Goal: Task Accomplishment & Management: Manage account settings

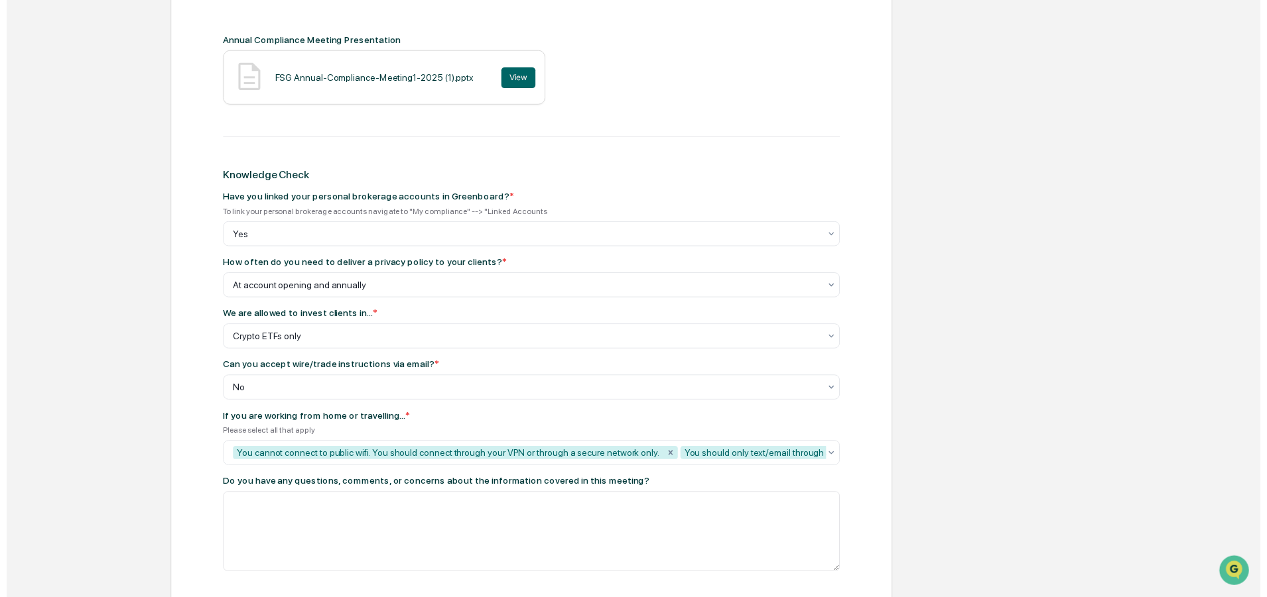
scroll to position [637, 0]
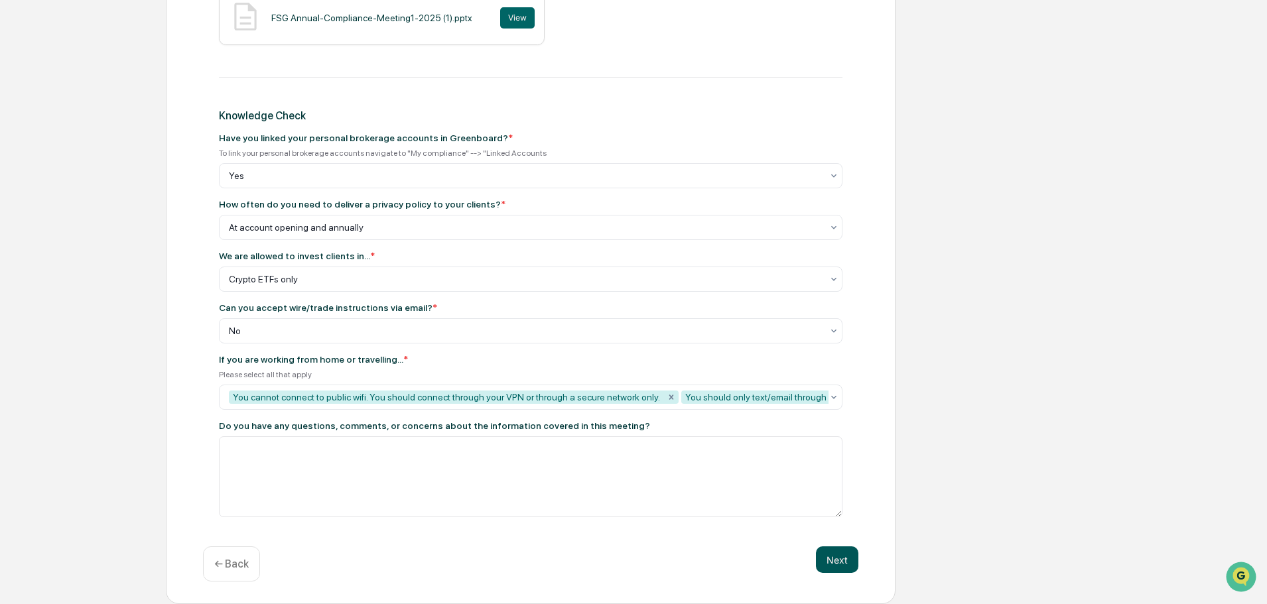
click at [843, 566] on button "Next" at bounding box center [837, 559] width 42 height 27
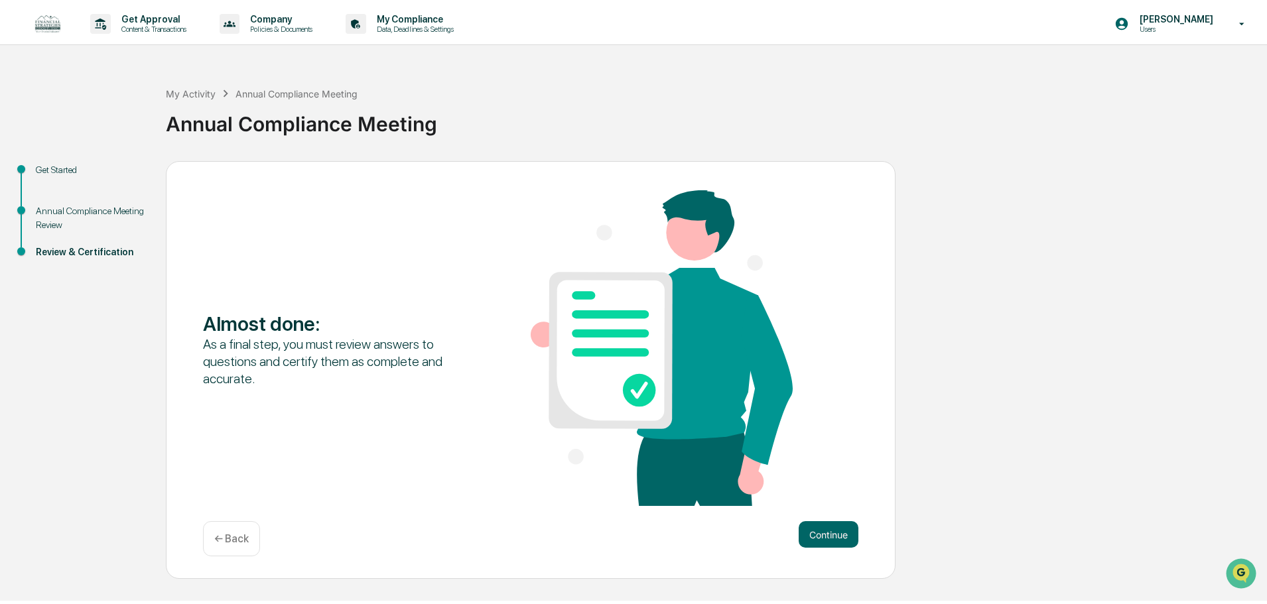
scroll to position [0, 0]
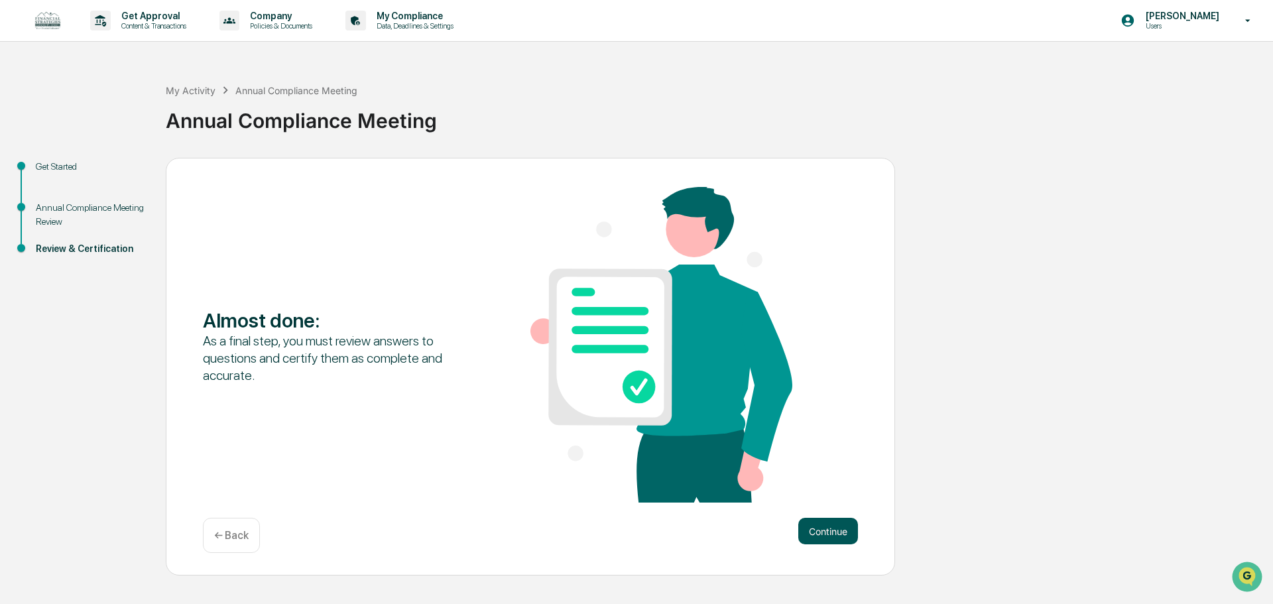
click at [848, 530] on button "Continue" at bounding box center [828, 531] width 60 height 27
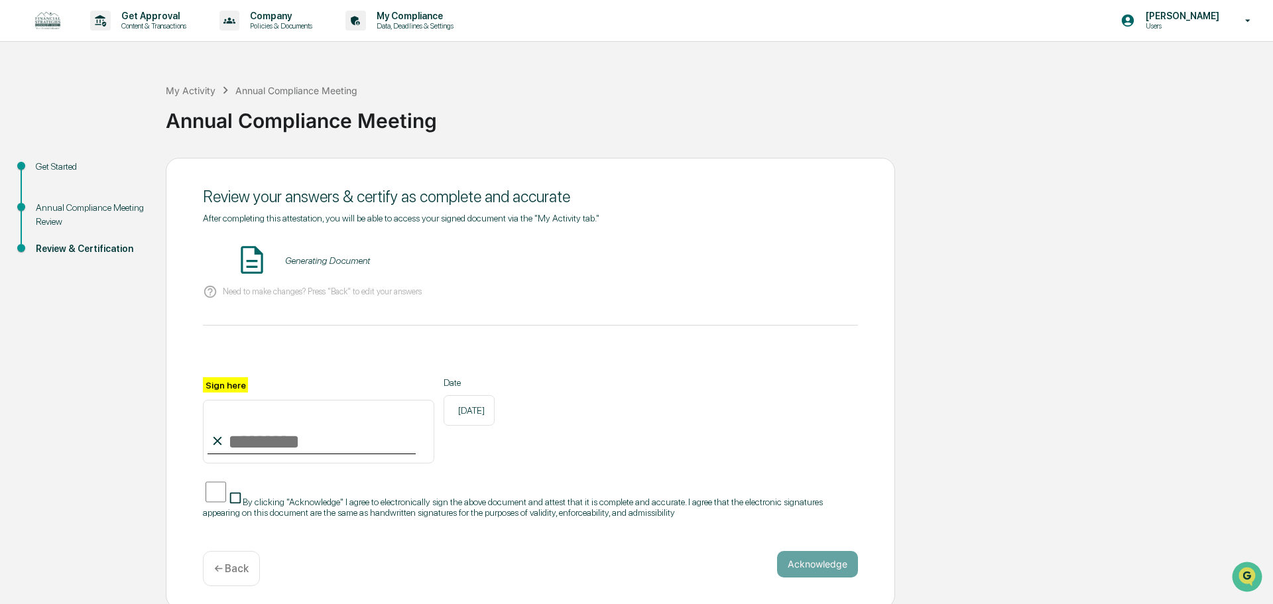
click at [259, 446] on input "Sign here" at bounding box center [318, 432] width 231 height 64
type input "**********"
click at [672, 390] on div "**********" at bounding box center [530, 420] width 655 height 86
click at [839, 555] on button "Acknowledge" at bounding box center [817, 564] width 81 height 27
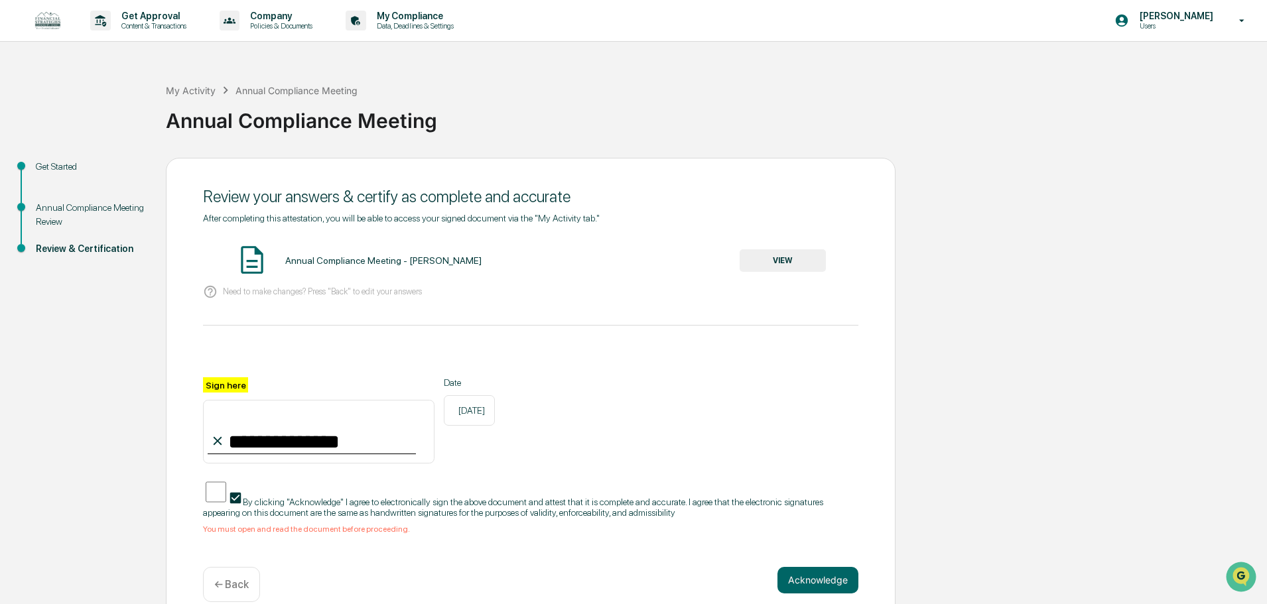
click at [765, 261] on button "VIEW" at bounding box center [782, 260] width 86 height 23
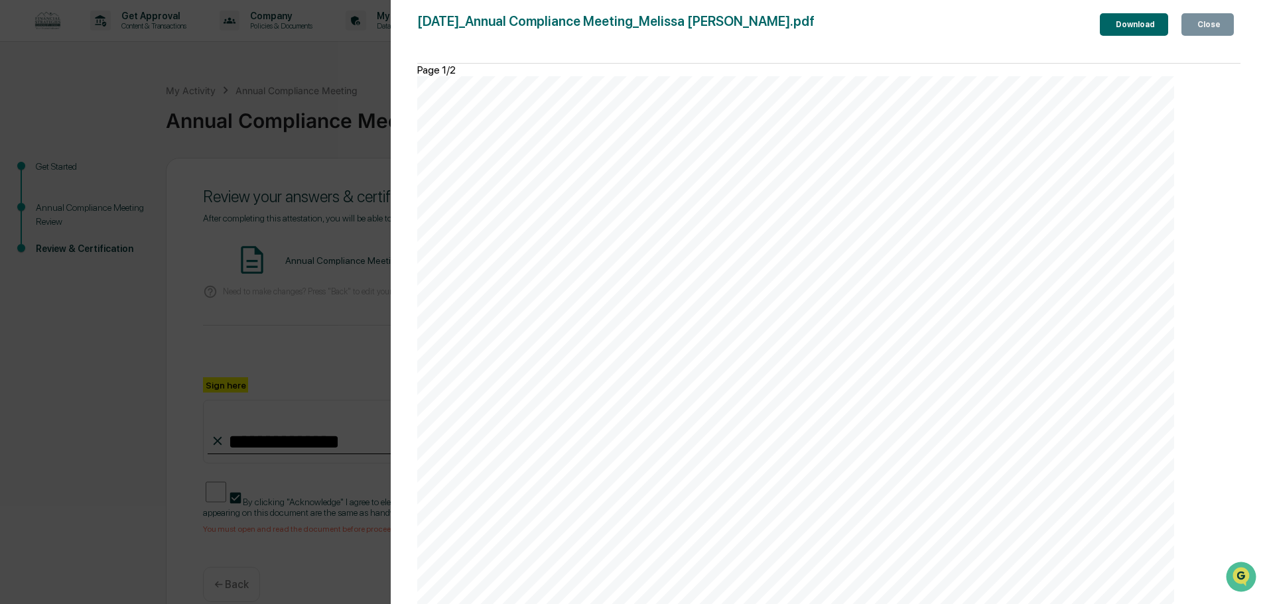
scroll to position [1678, 0]
click at [1198, 32] on button "Close" at bounding box center [1207, 24] width 52 height 23
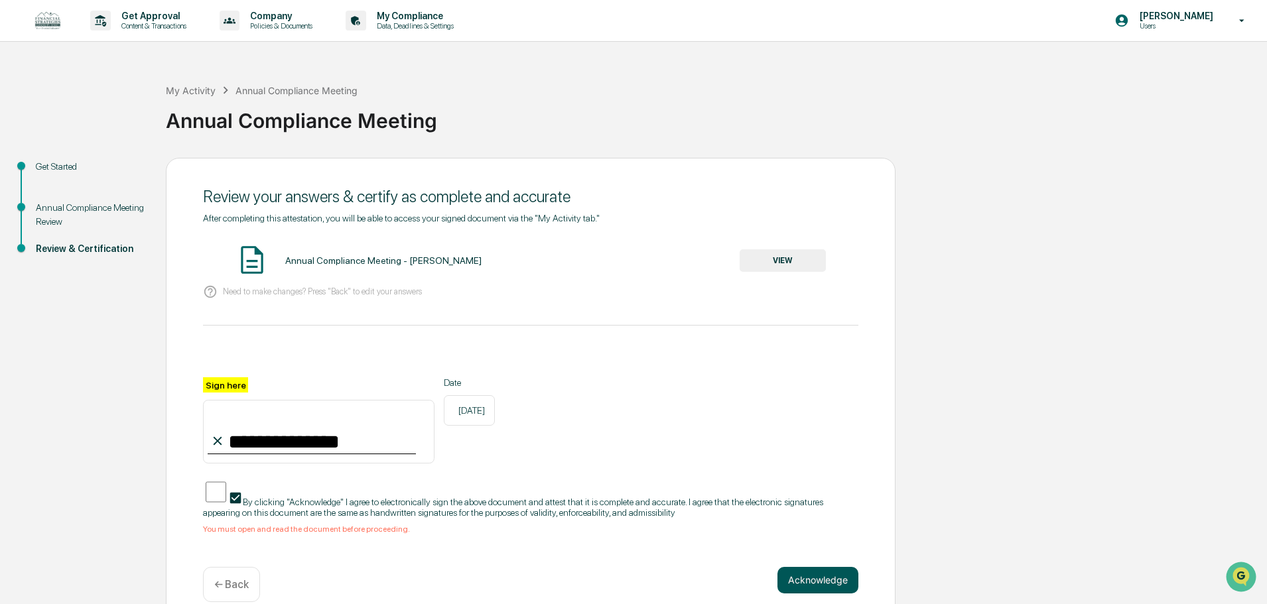
click at [807, 572] on button "Acknowledge" at bounding box center [817, 580] width 81 height 27
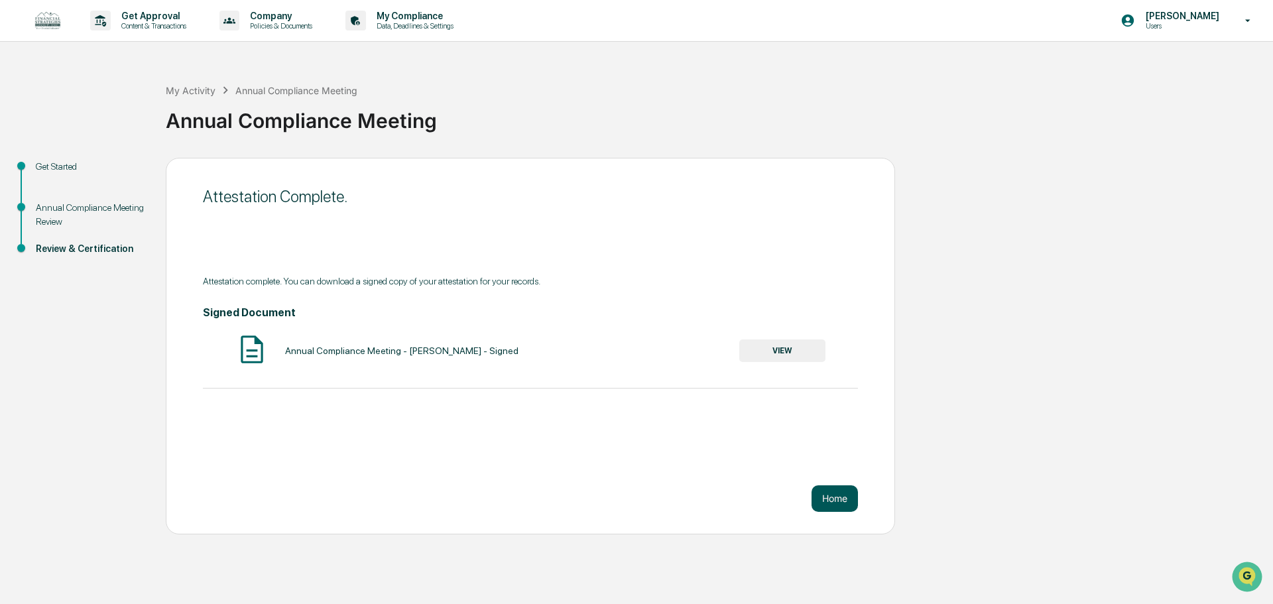
click at [834, 498] on button "Home" at bounding box center [835, 498] width 46 height 27
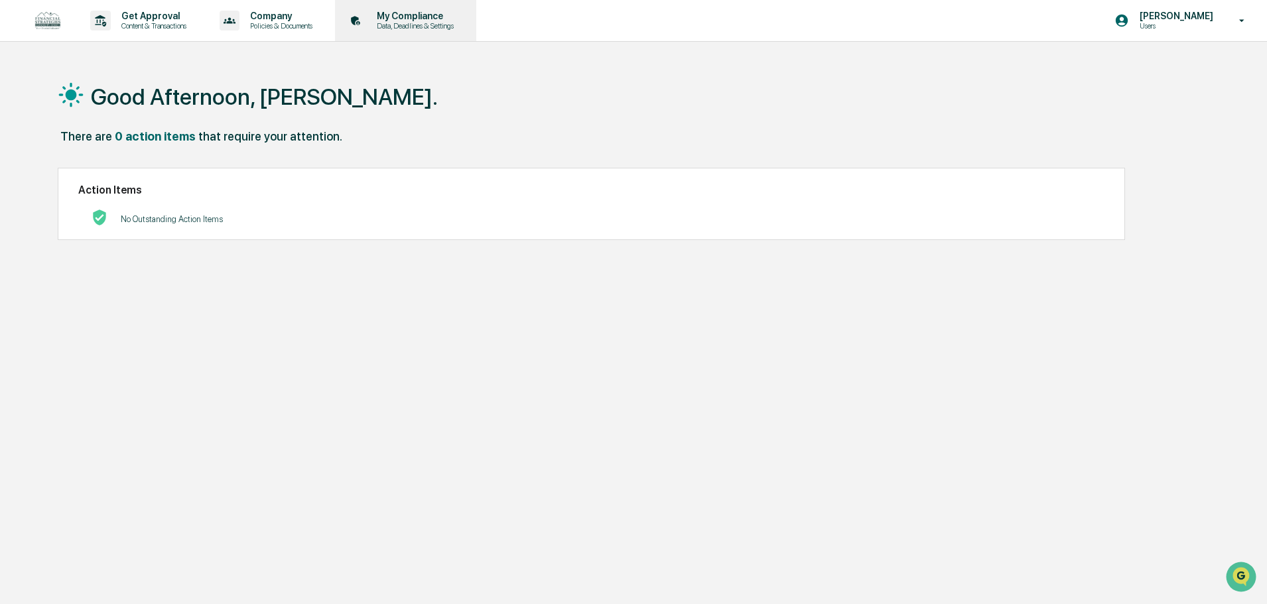
click at [426, 13] on p "My Compliance" at bounding box center [413, 16] width 94 height 11
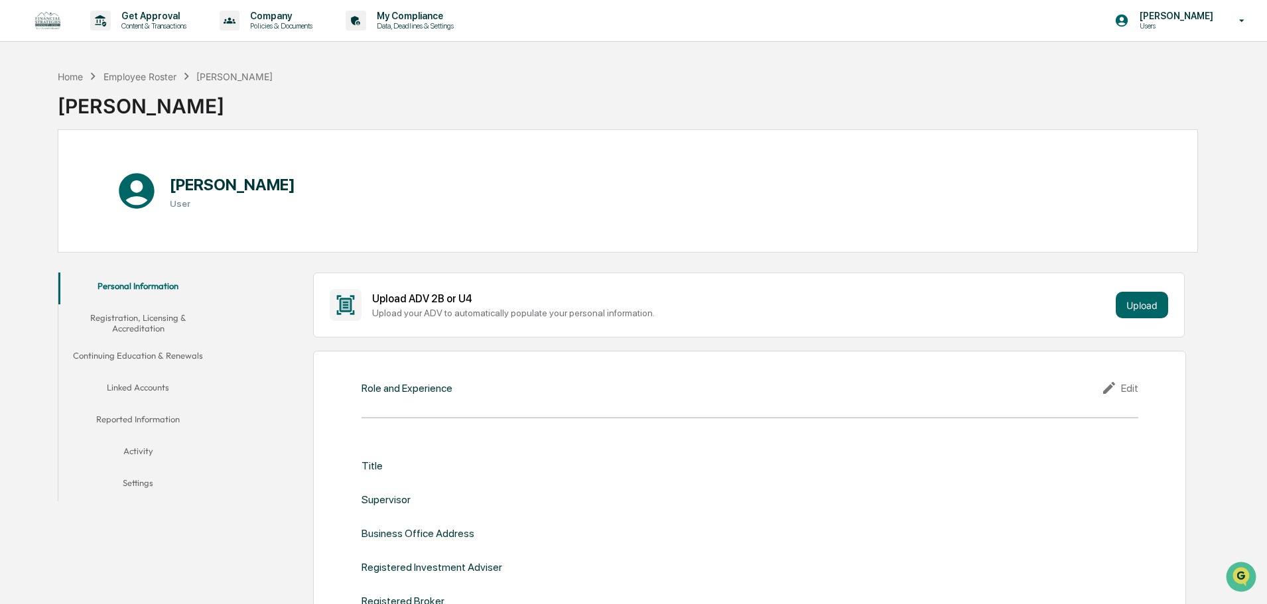
click at [143, 389] on button "Linked Accounts" at bounding box center [137, 390] width 159 height 32
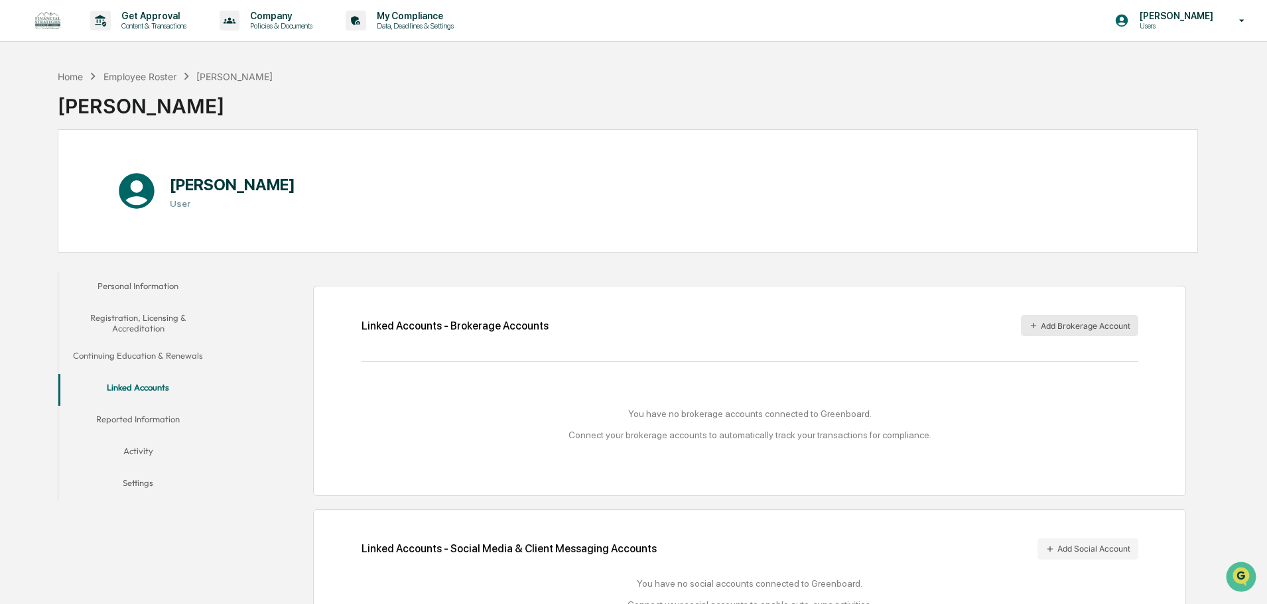
click at [1044, 325] on button "Add Brokerage Account" at bounding box center [1079, 325] width 117 height 21
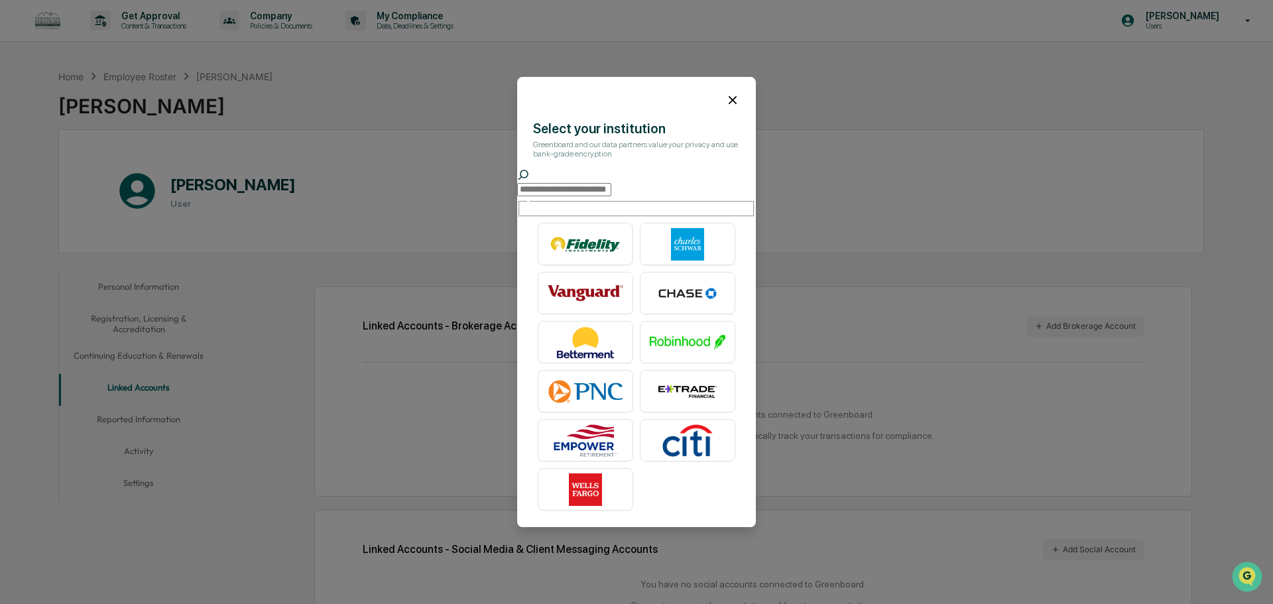
drag, startPoint x: 663, startPoint y: 332, endPoint x: 708, endPoint y: 334, distance: 44.5
click at [664, 332] on img at bounding box center [688, 342] width 76 height 33
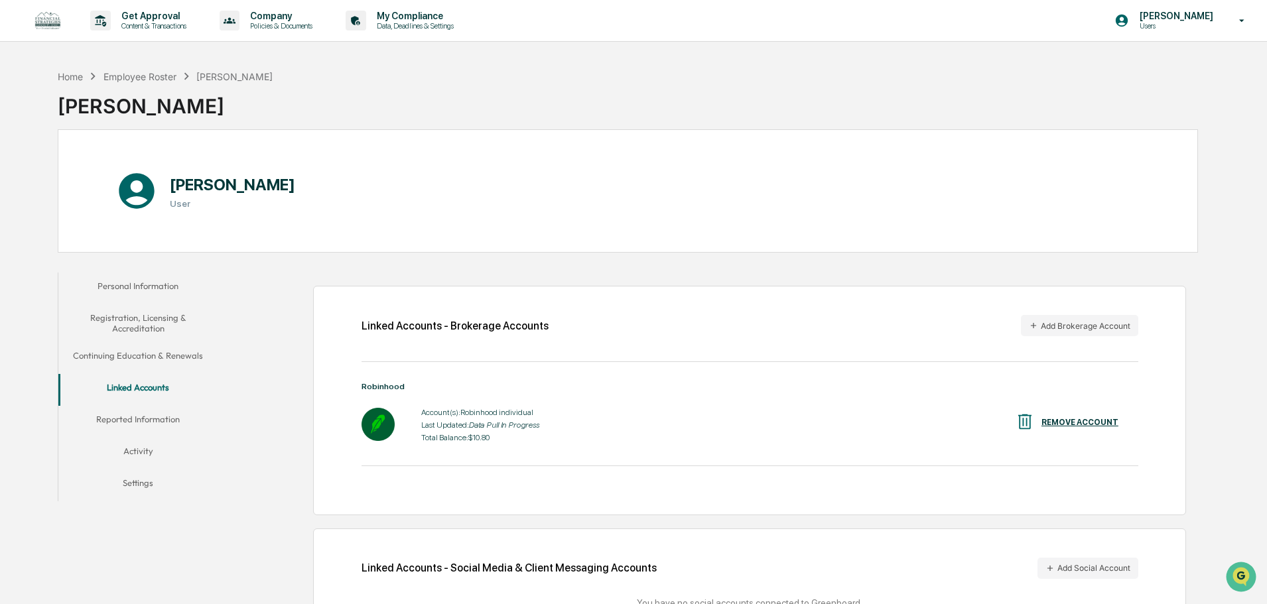
scroll to position [74, 0]
